Goal: Obtain resource: Obtain resource

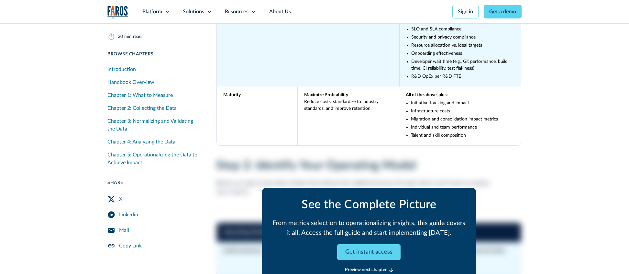
scroll to position [2044, 0]
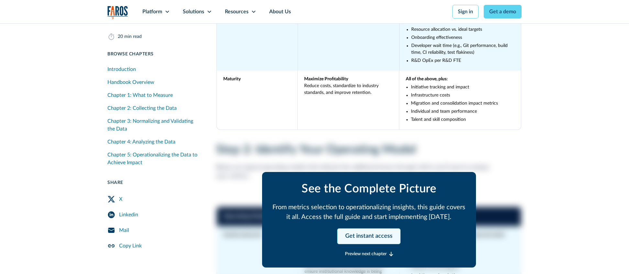
click at [392, 234] on link "Get instant access" at bounding box center [368, 236] width 63 height 16
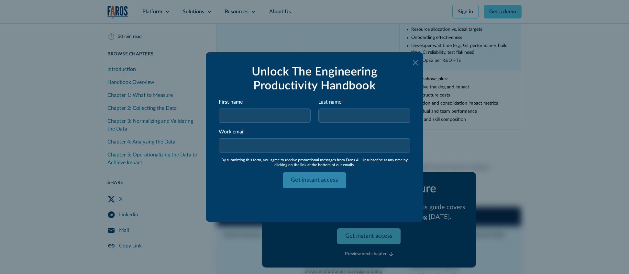
click at [281, 117] on input "Engineering Productivity Full Form" at bounding box center [265, 115] width 92 height 14
type input "[PERSON_NAME]"
type input "Testing"
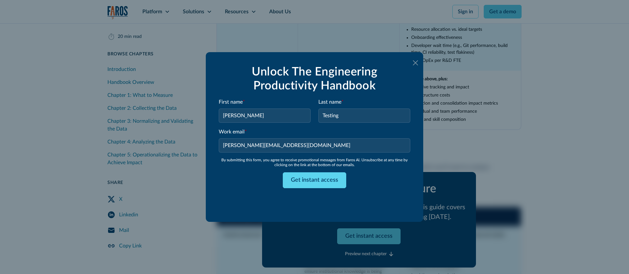
type input "[PERSON_NAME][EMAIL_ADDRESS][DOMAIN_NAME]"
click at [242, 186] on div "Get instant access" at bounding box center [315, 180] width 192 height 16
click at [294, 179] on input "Get instant access" at bounding box center [314, 180] width 63 height 16
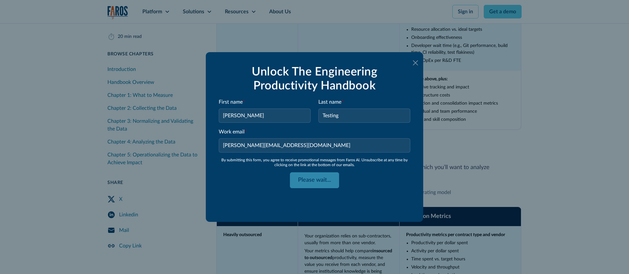
type input "Get instant access"
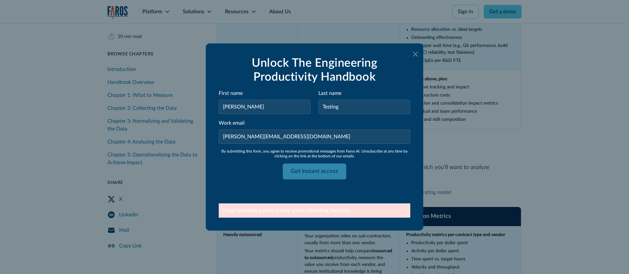
click at [416, 55] on icon at bounding box center [415, 53] width 5 height 5
